Goal: Task Accomplishment & Management: Manage account settings

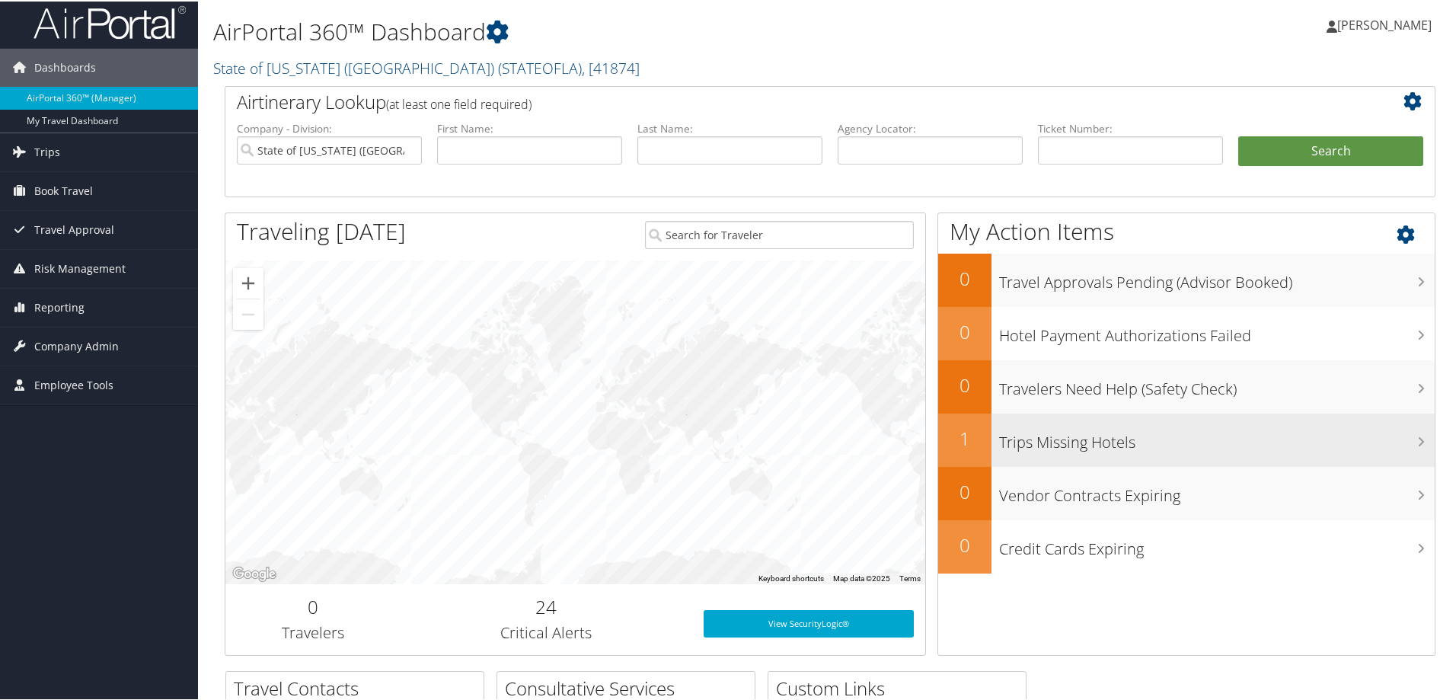
scroll to position [3, 0]
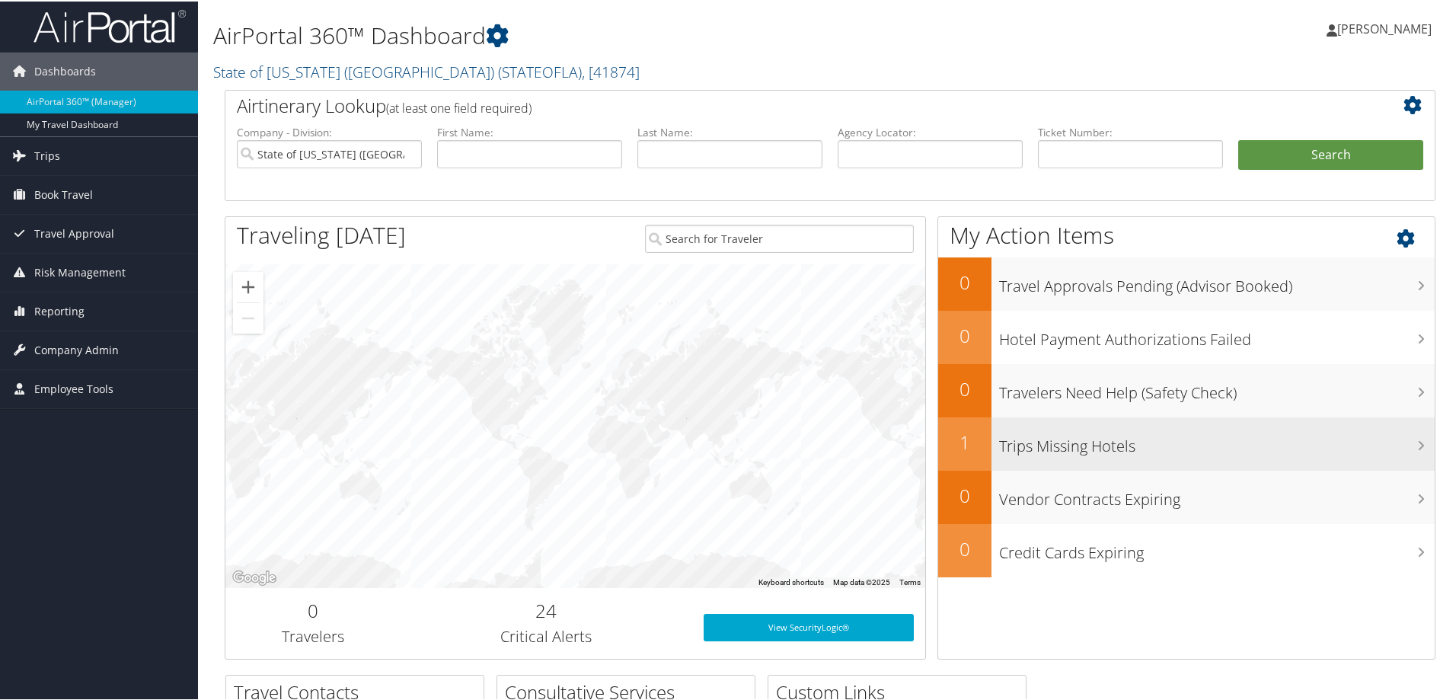
click at [1056, 454] on h3 "Trips Missing Hotels" at bounding box center [1217, 441] width 436 height 29
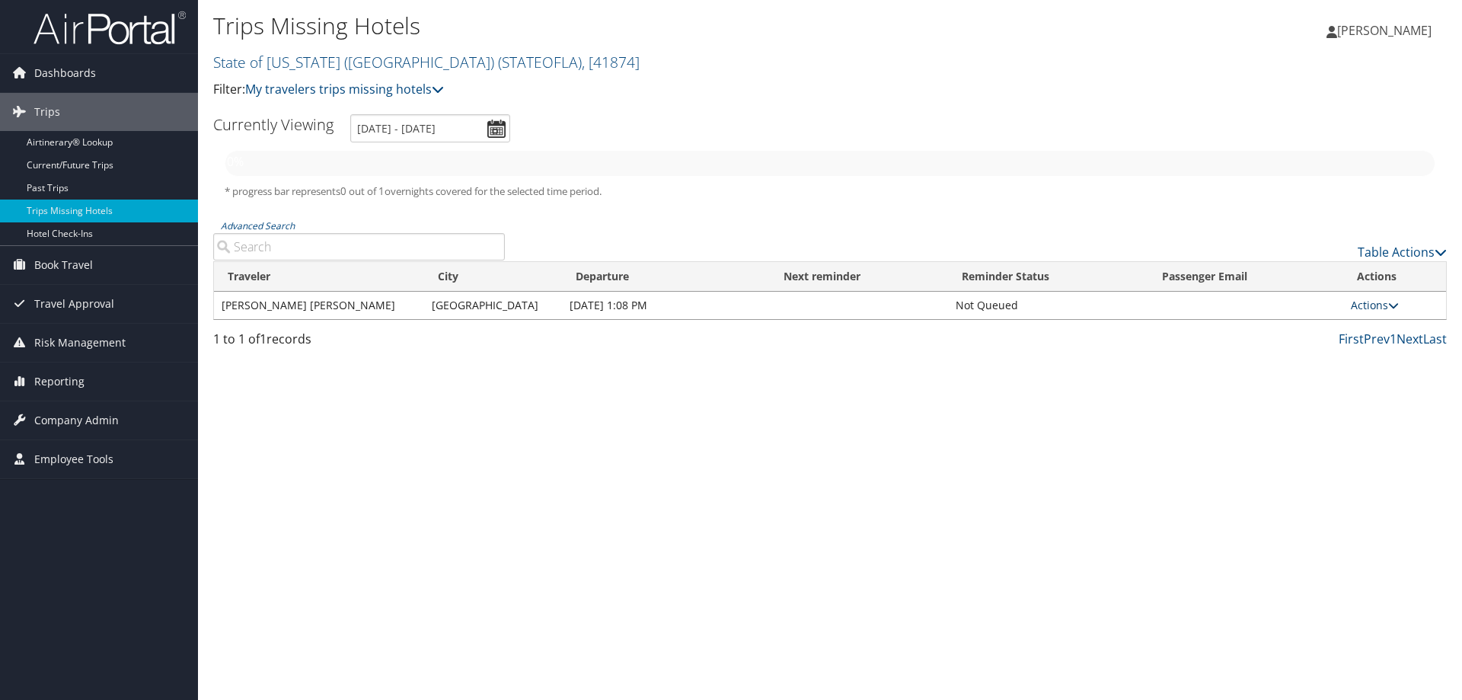
click at [1396, 308] on icon at bounding box center [1394, 305] width 11 height 11
click at [1378, 359] on link "View Itinerary" at bounding box center [1340, 353] width 105 height 26
click at [56, 64] on span "Dashboards" at bounding box center [65, 73] width 62 height 38
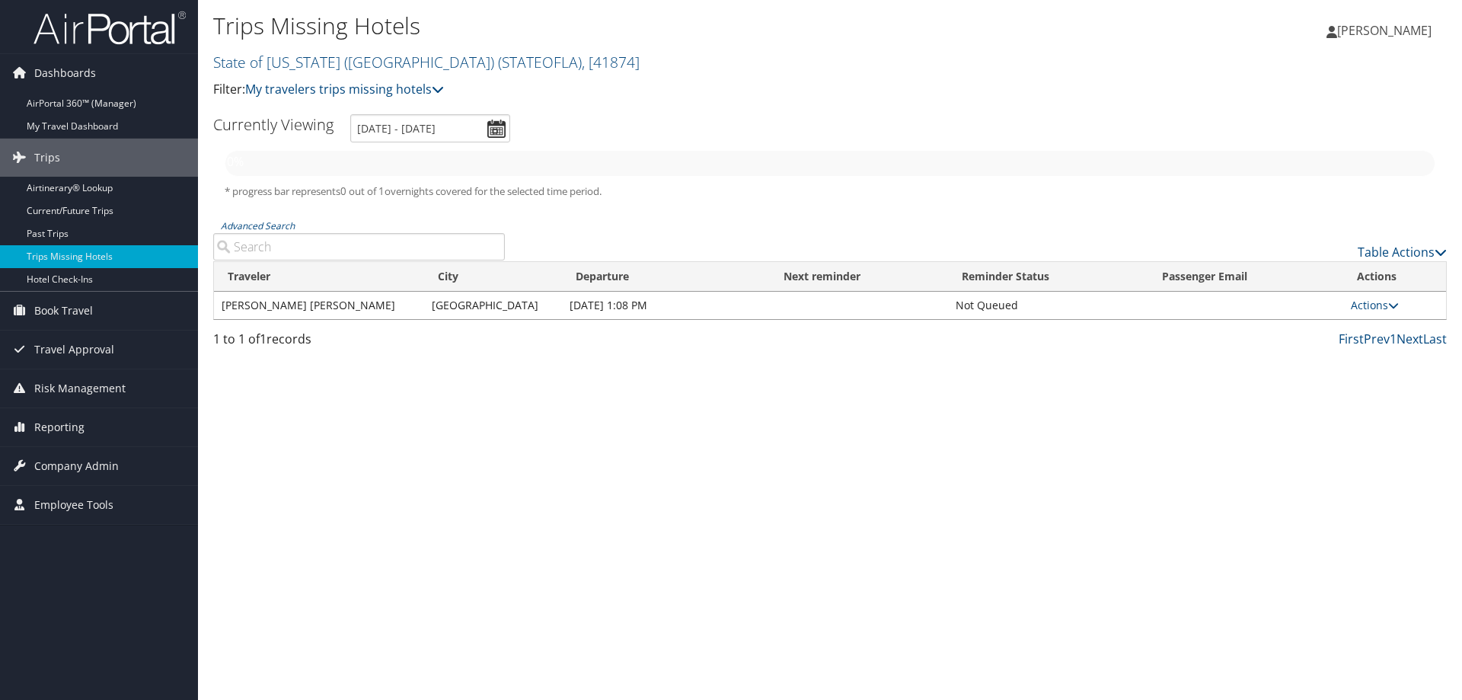
click at [1389, 24] on span "[PERSON_NAME]" at bounding box center [1384, 30] width 94 height 17
click at [1302, 242] on link "Sign Out" at bounding box center [1346, 248] width 170 height 26
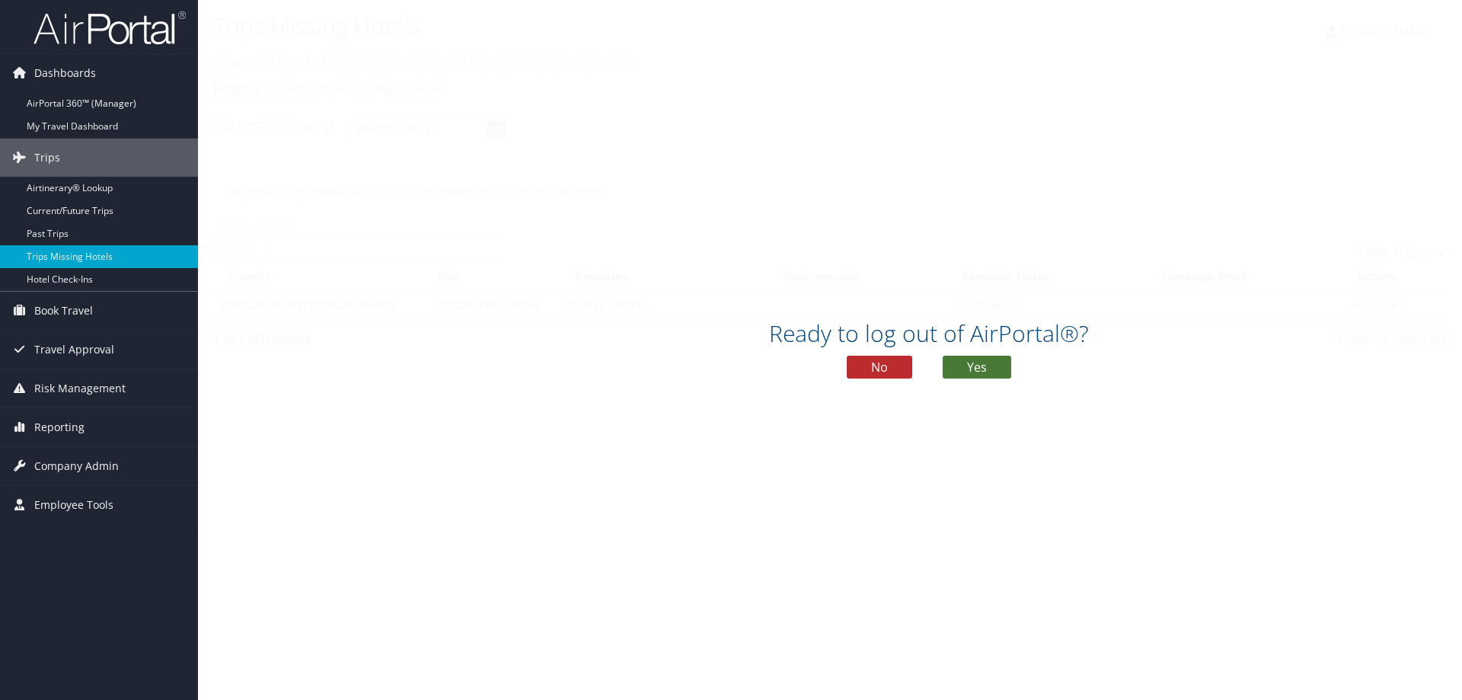
click at [970, 366] on button "Yes" at bounding box center [977, 367] width 69 height 23
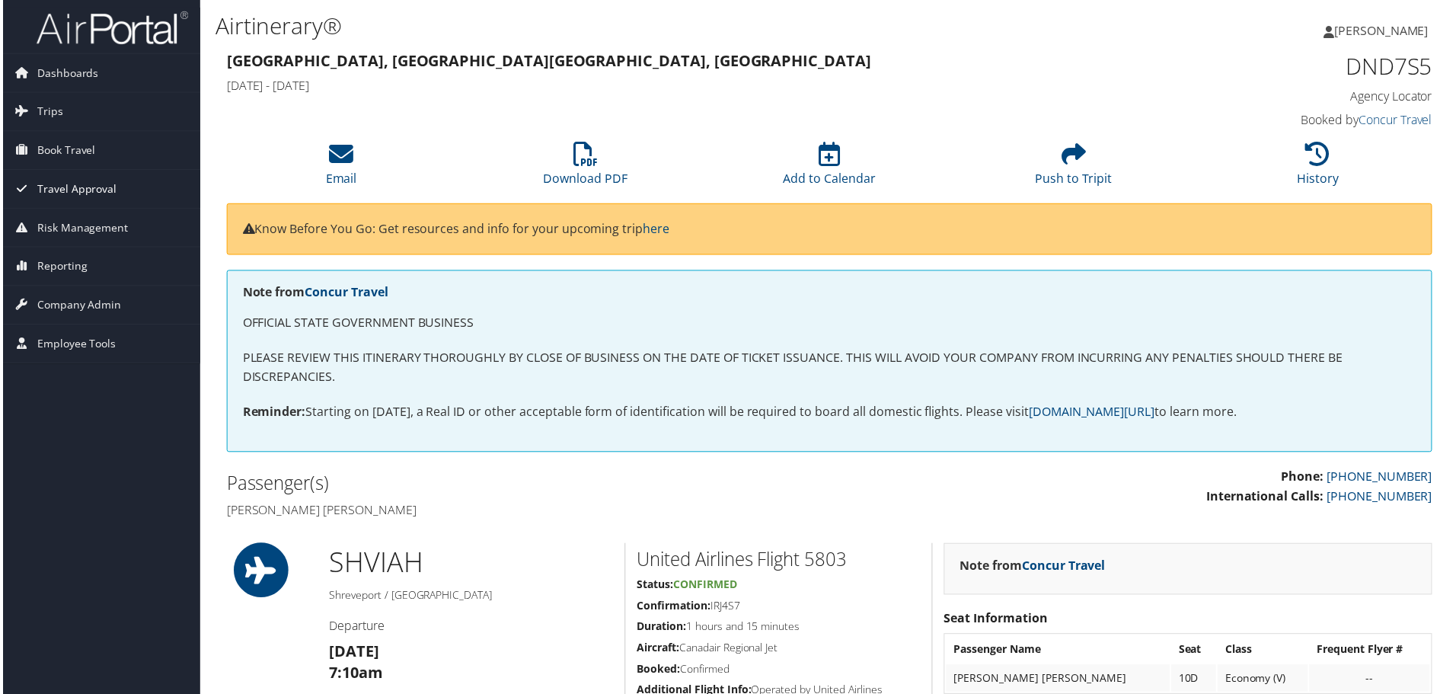
click at [91, 186] on span "Travel Approval" at bounding box center [74, 190] width 80 height 38
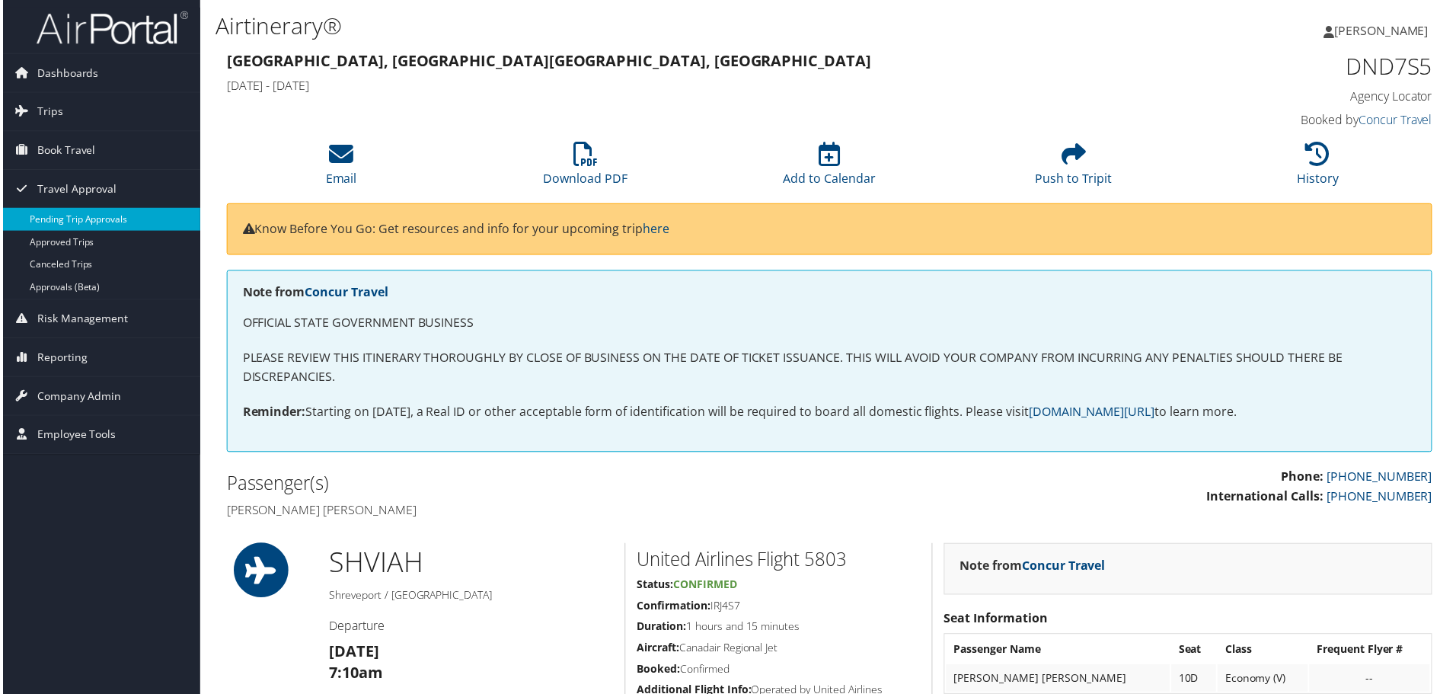
click at [85, 222] on link "Pending Trip Approvals" at bounding box center [99, 220] width 198 height 23
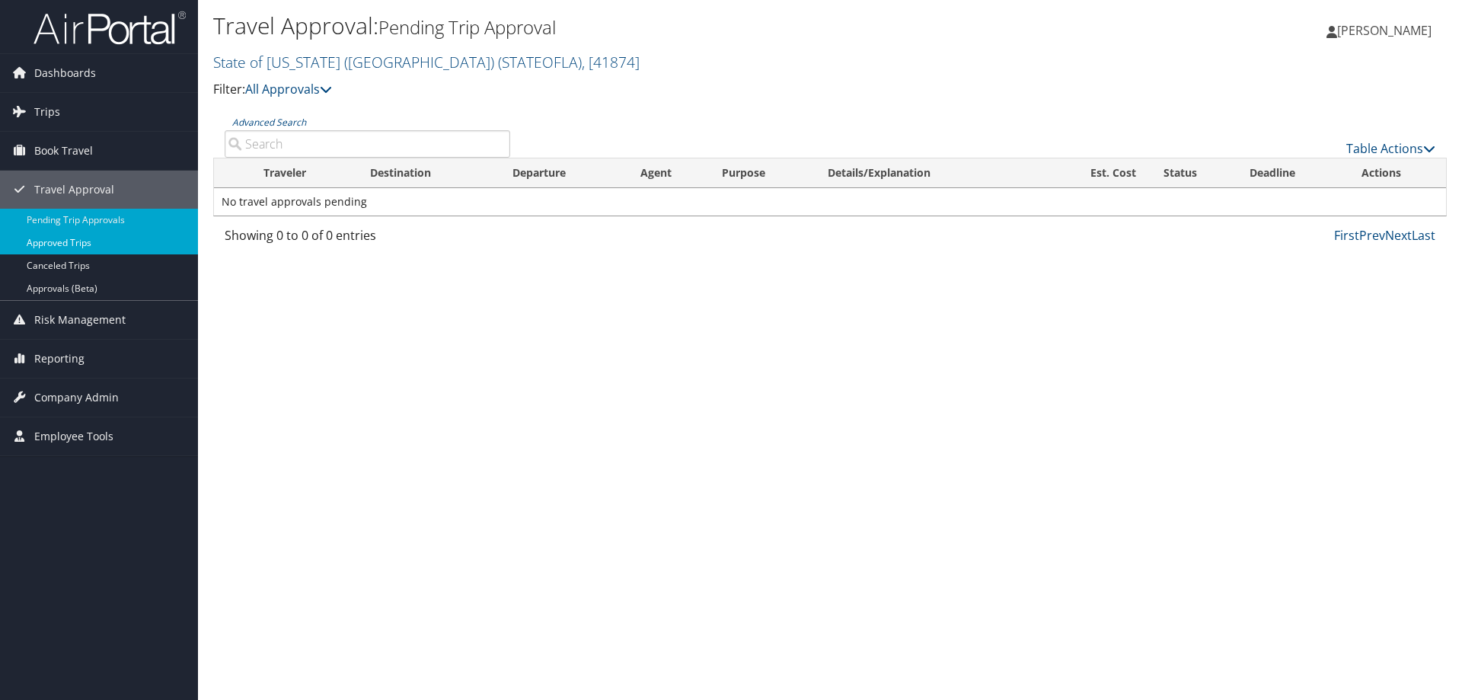
click at [133, 247] on link "Approved Trips" at bounding box center [99, 243] width 198 height 23
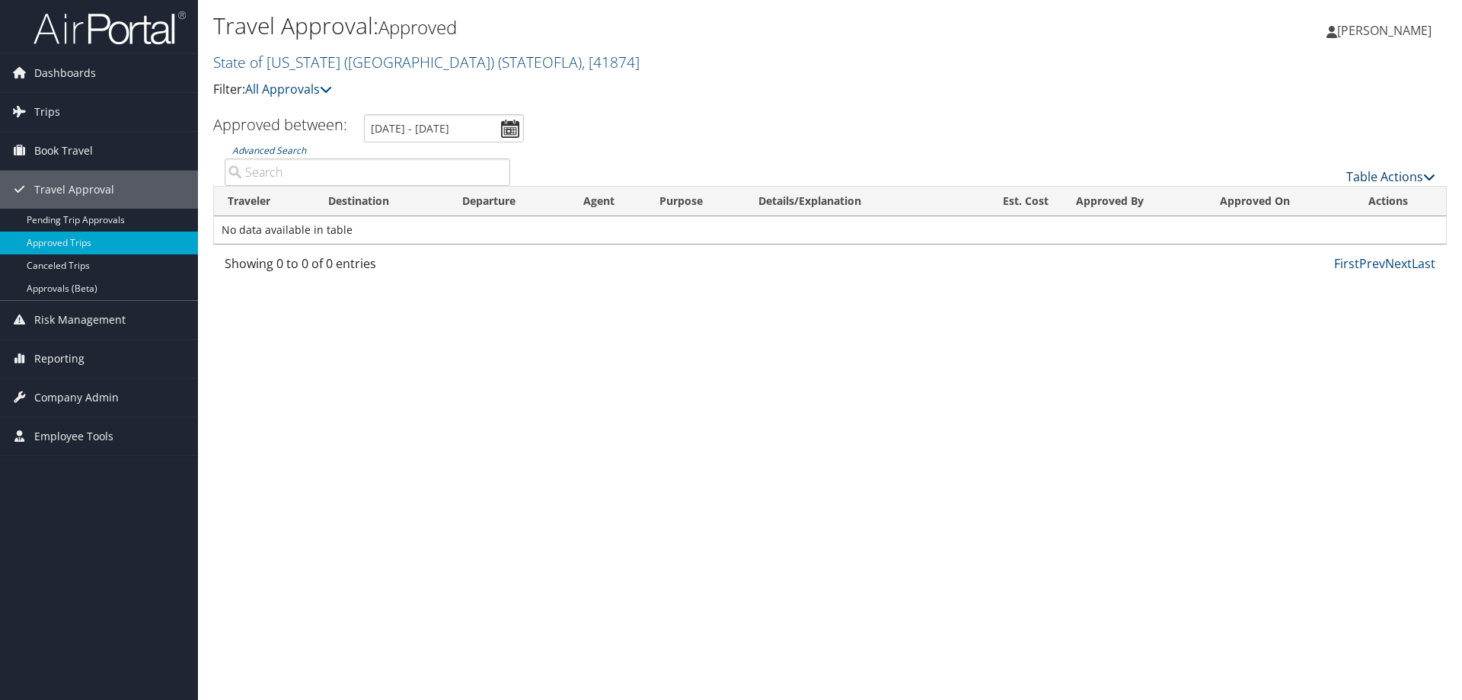
click at [1417, 177] on link "Table Actions" at bounding box center [1391, 176] width 89 height 17
click at [1123, 130] on div at bounding box center [731, 350] width 1462 height 700
click at [157, 290] on link "Approvals (Beta)" at bounding box center [99, 288] width 198 height 23
